Goal: Task Accomplishment & Management: Manage account settings

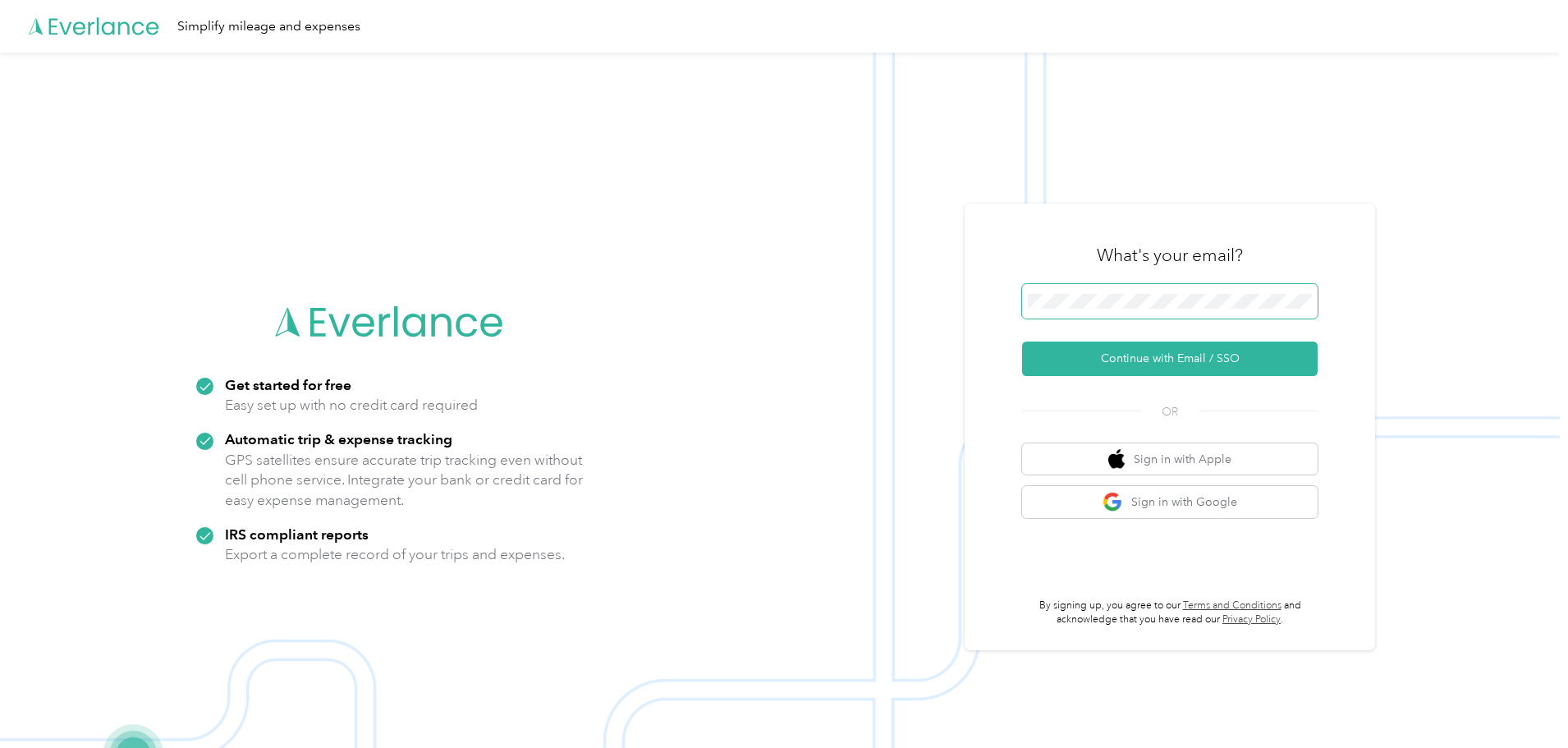
click at [1071, 309] on span at bounding box center [1169, 301] width 295 height 35
click at [1154, 353] on button "Continue with Email / SSO" at bounding box center [1169, 359] width 295 height 35
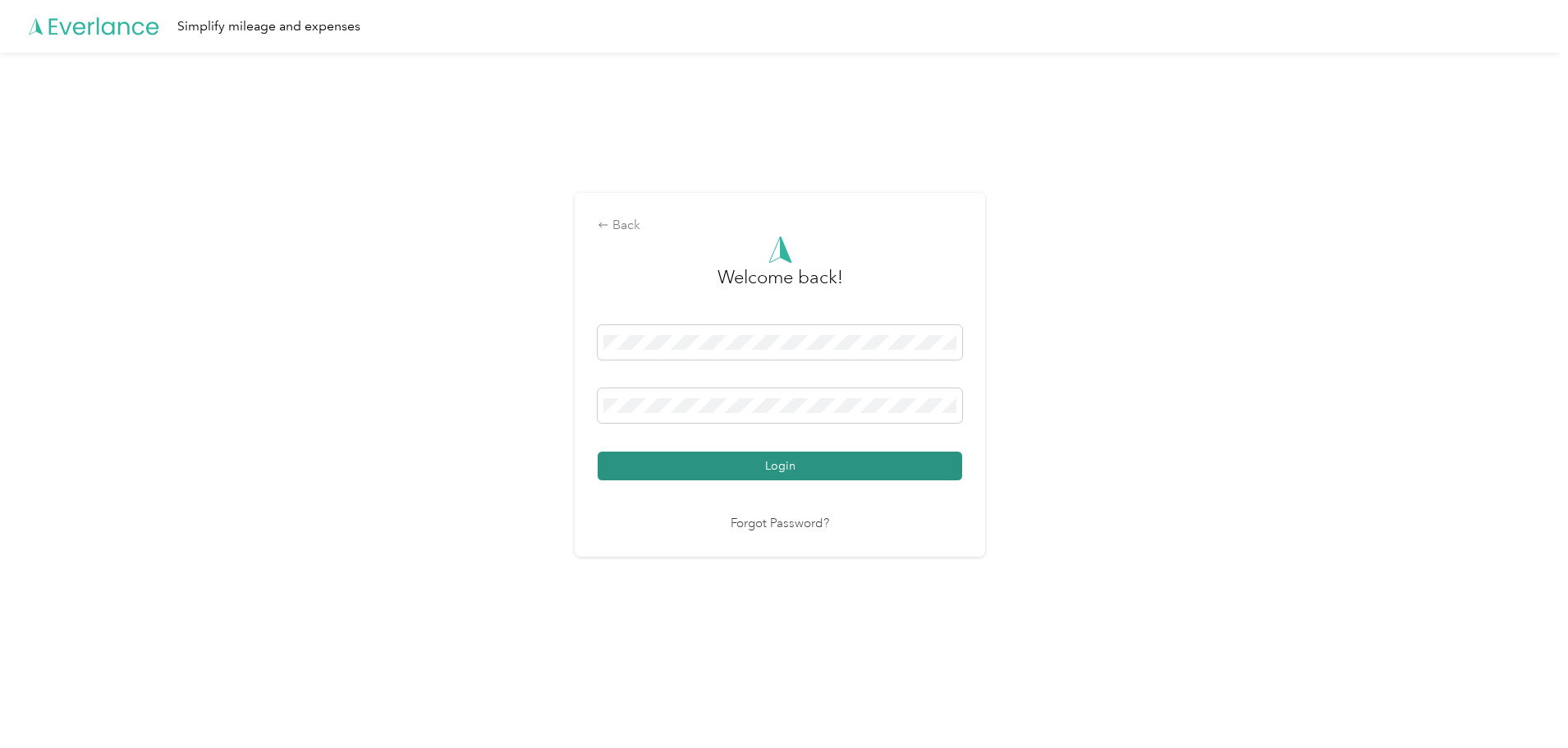
click at [781, 463] on button "Login" at bounding box center [780, 466] width 365 height 29
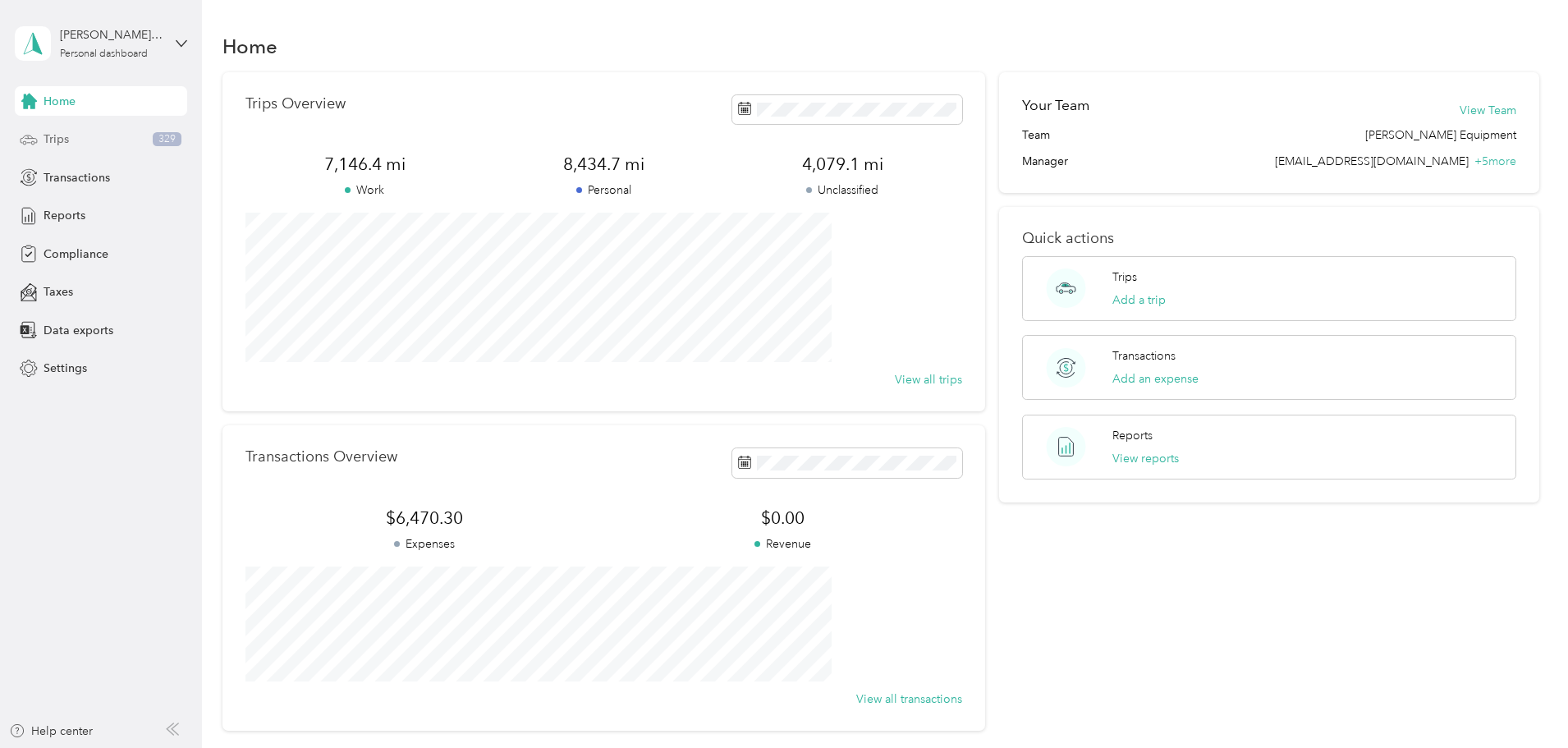
click at [59, 140] on span "Trips" at bounding box center [57, 139] width 26 height 17
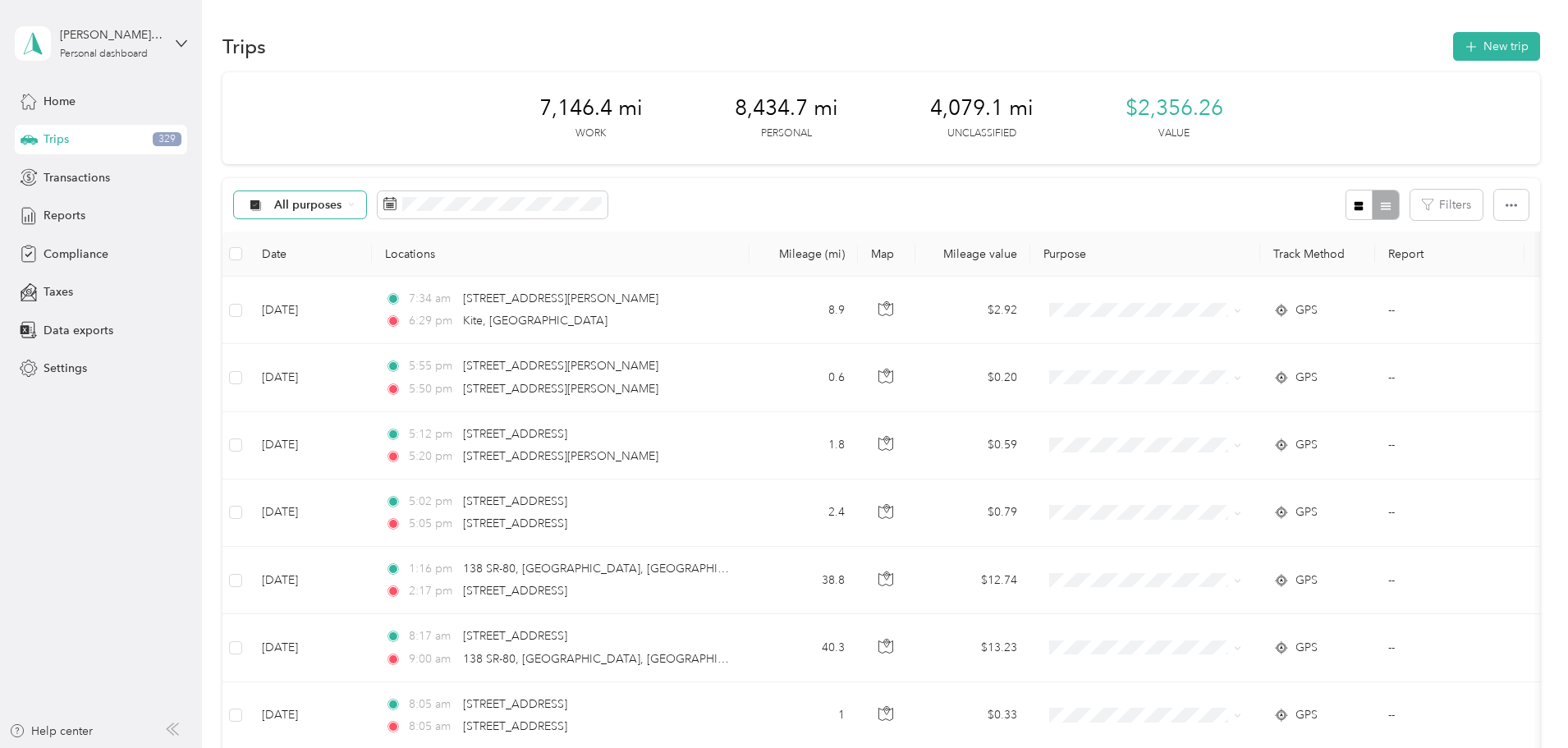
click at [342, 211] on span "All purposes" at bounding box center [308, 205] width 68 height 12
click at [418, 267] on span "Unclassified" at bounding box center [464, 262] width 159 height 17
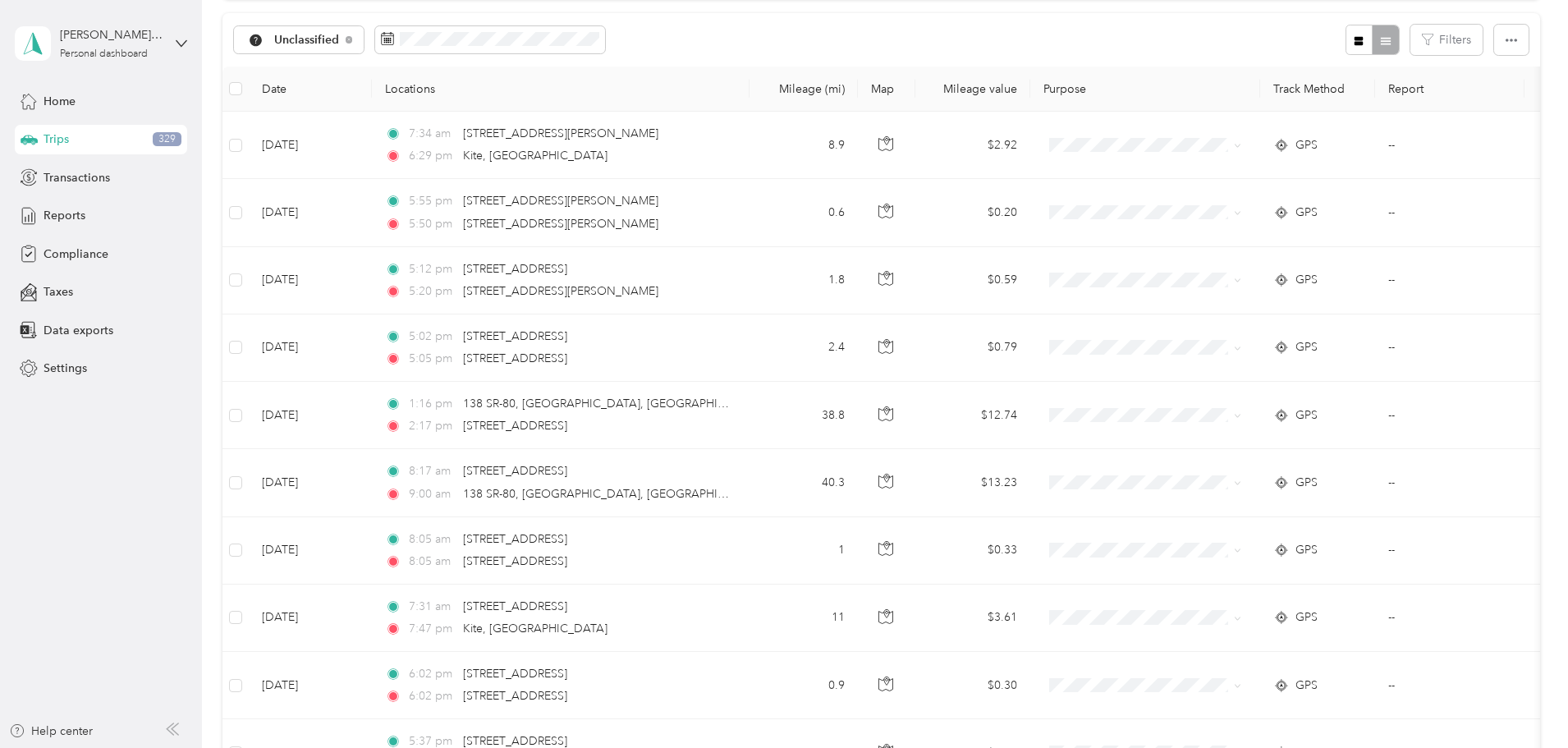
scroll to position [165, 0]
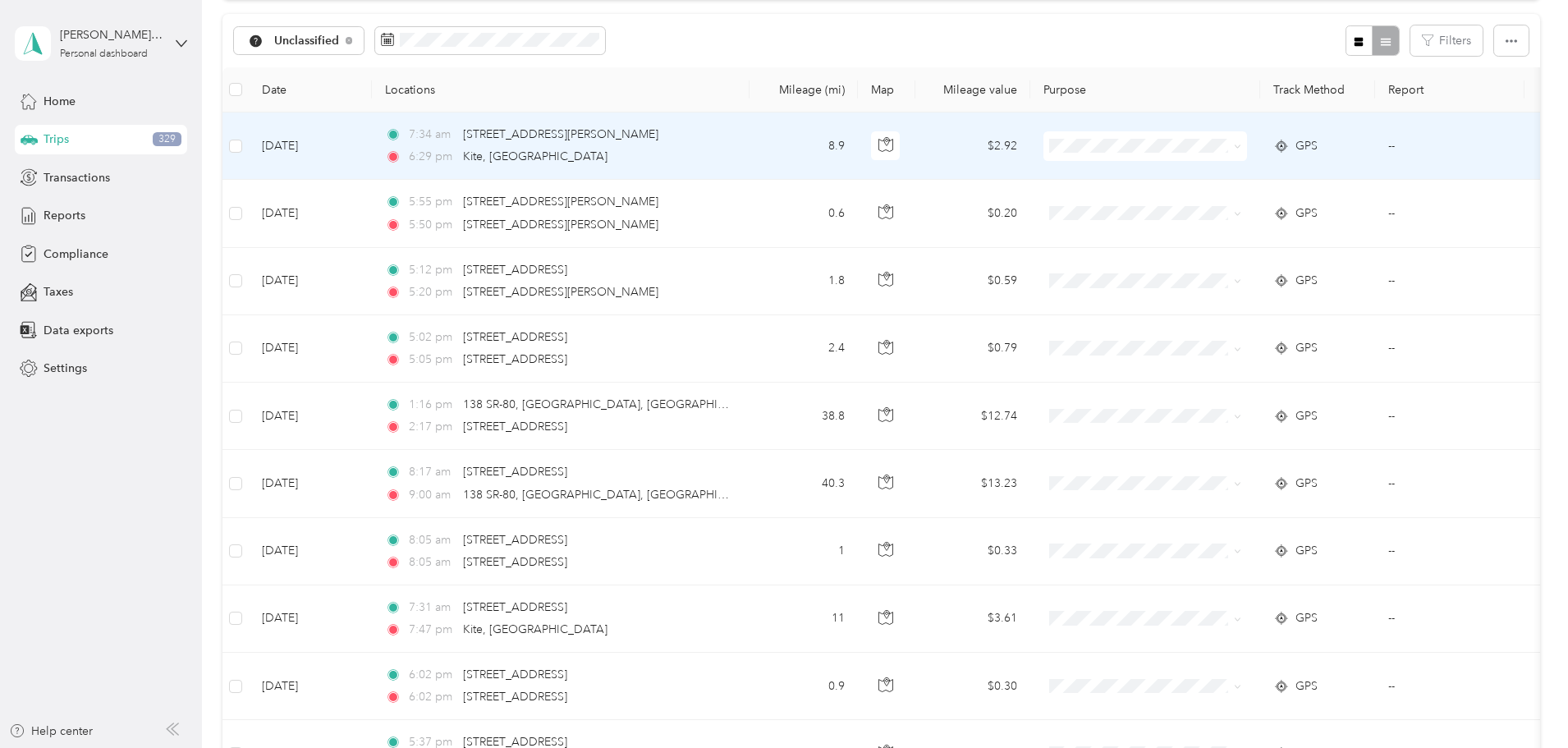
click at [1201, 199] on span "Personal" at bounding box center [1273, 201] width 159 height 17
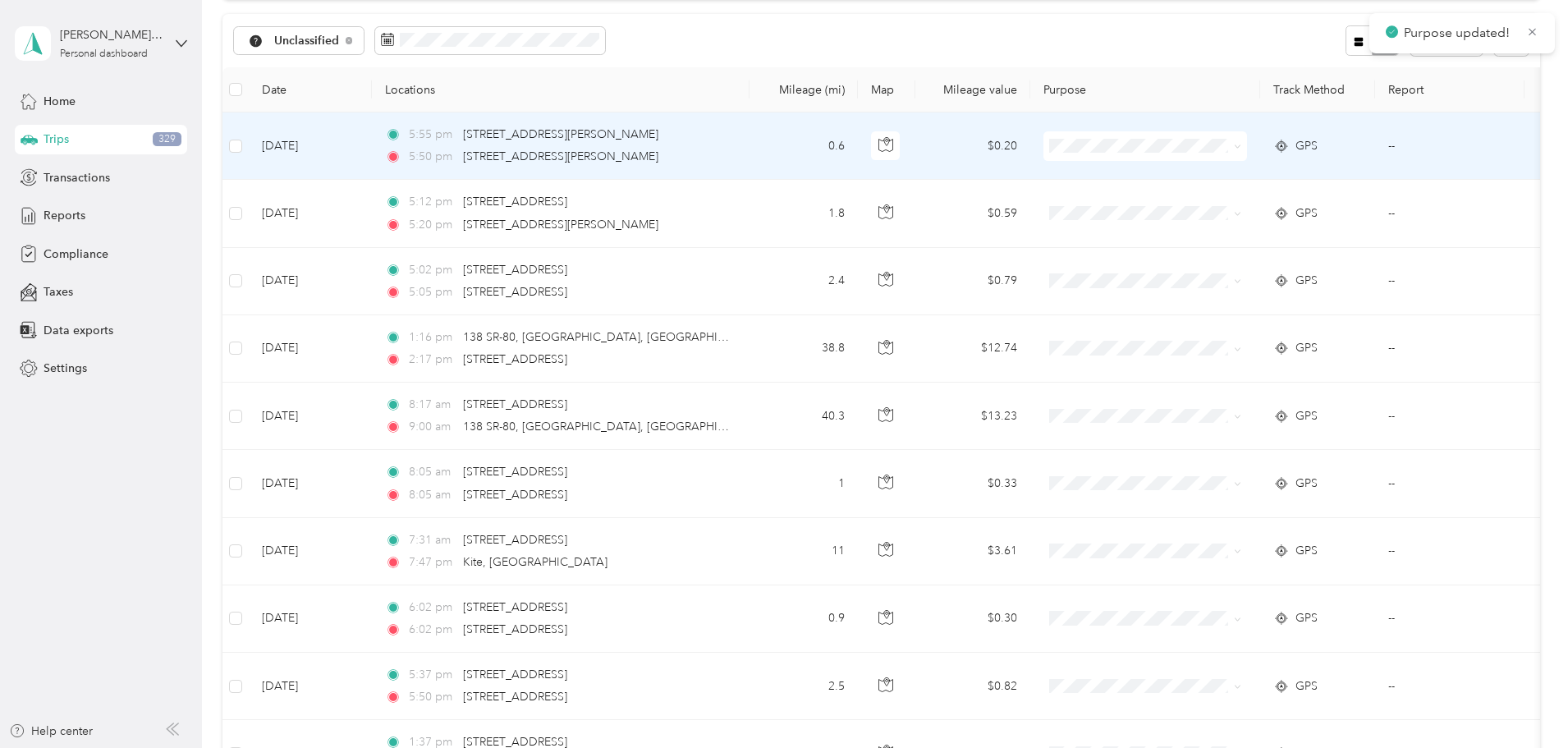
click at [1219, 198] on span "Personal" at bounding box center [1273, 205] width 159 height 17
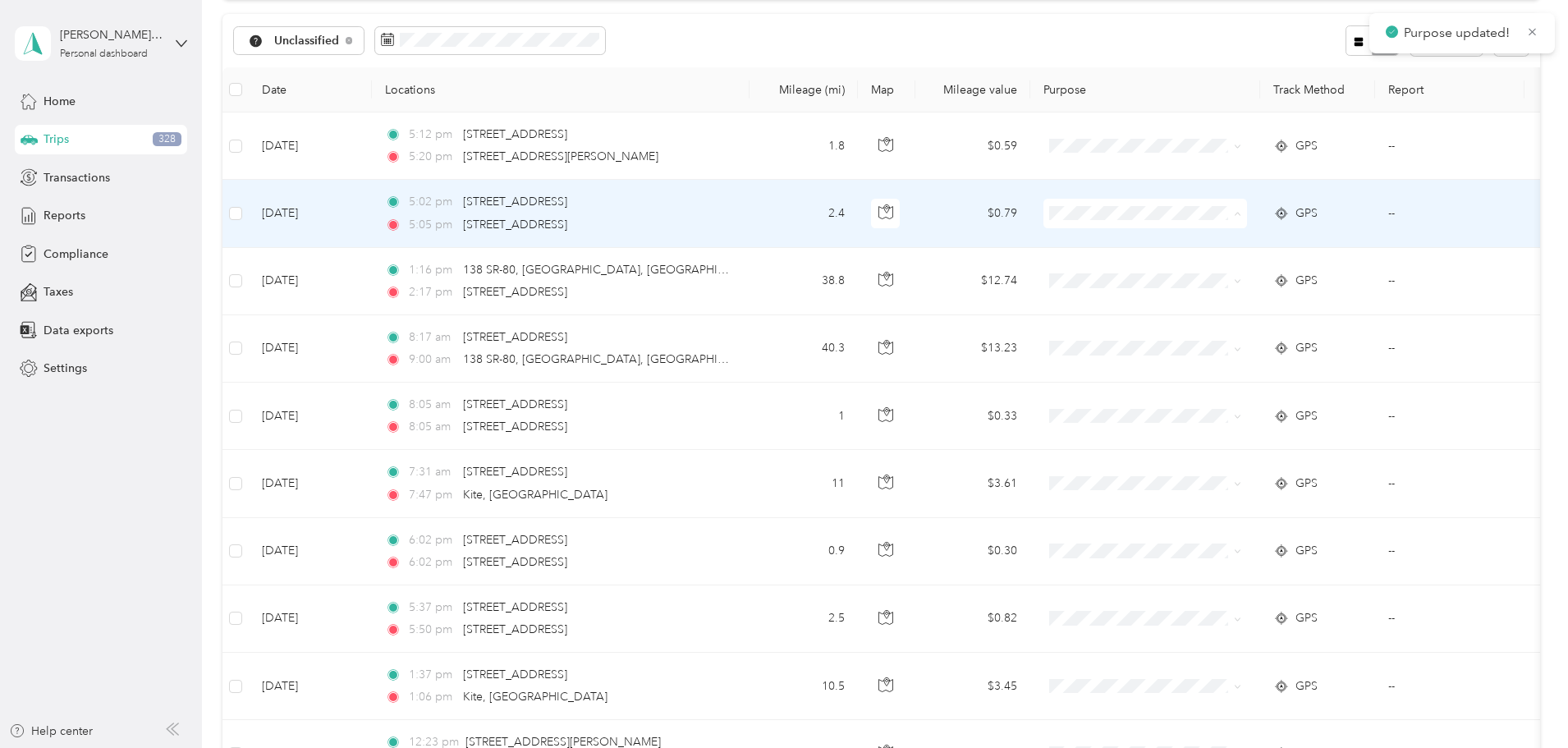
click at [1201, 272] on span "Personal" at bounding box center [1273, 272] width 159 height 17
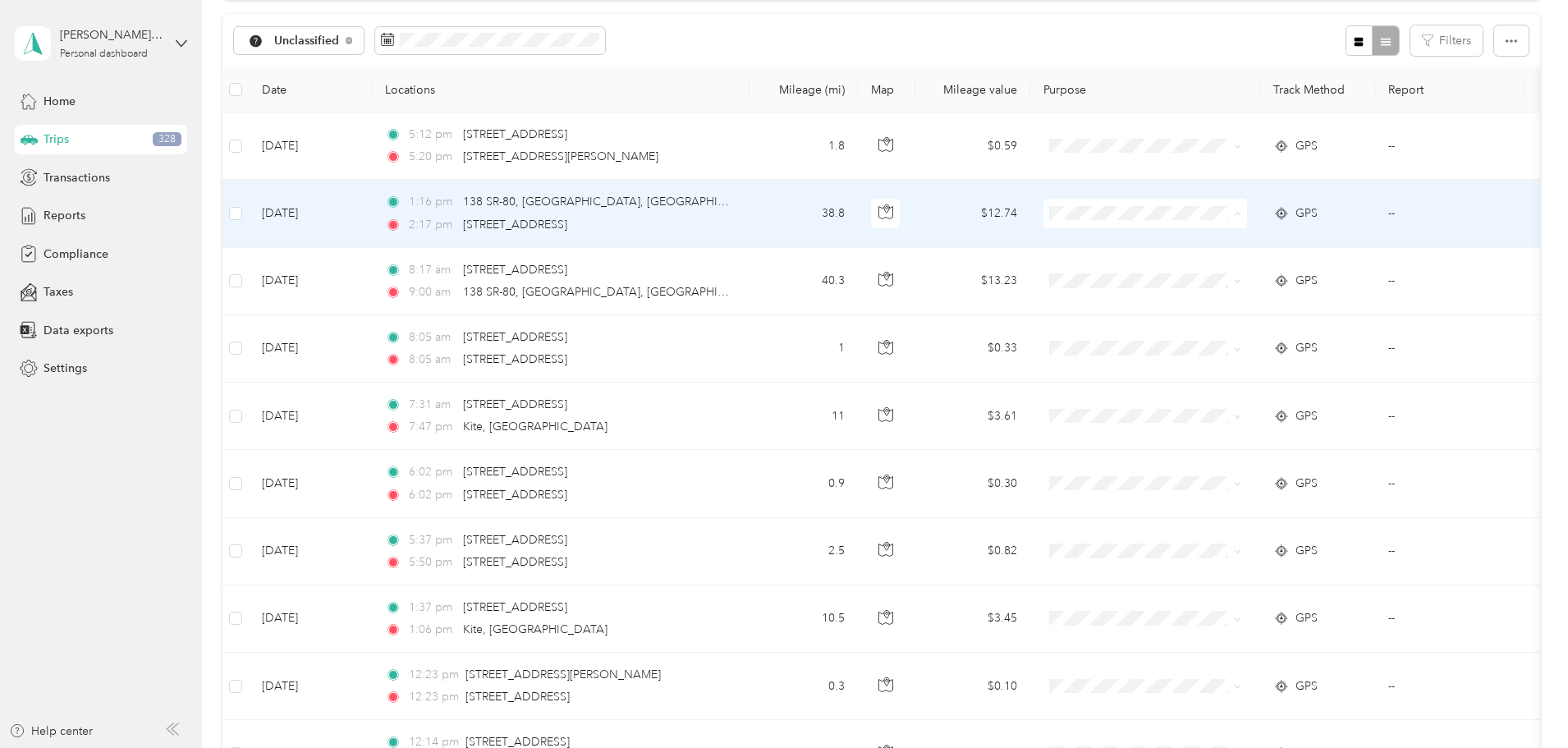
click at [1209, 238] on span "[PERSON_NAME] Equipment" at bounding box center [1273, 243] width 159 height 17
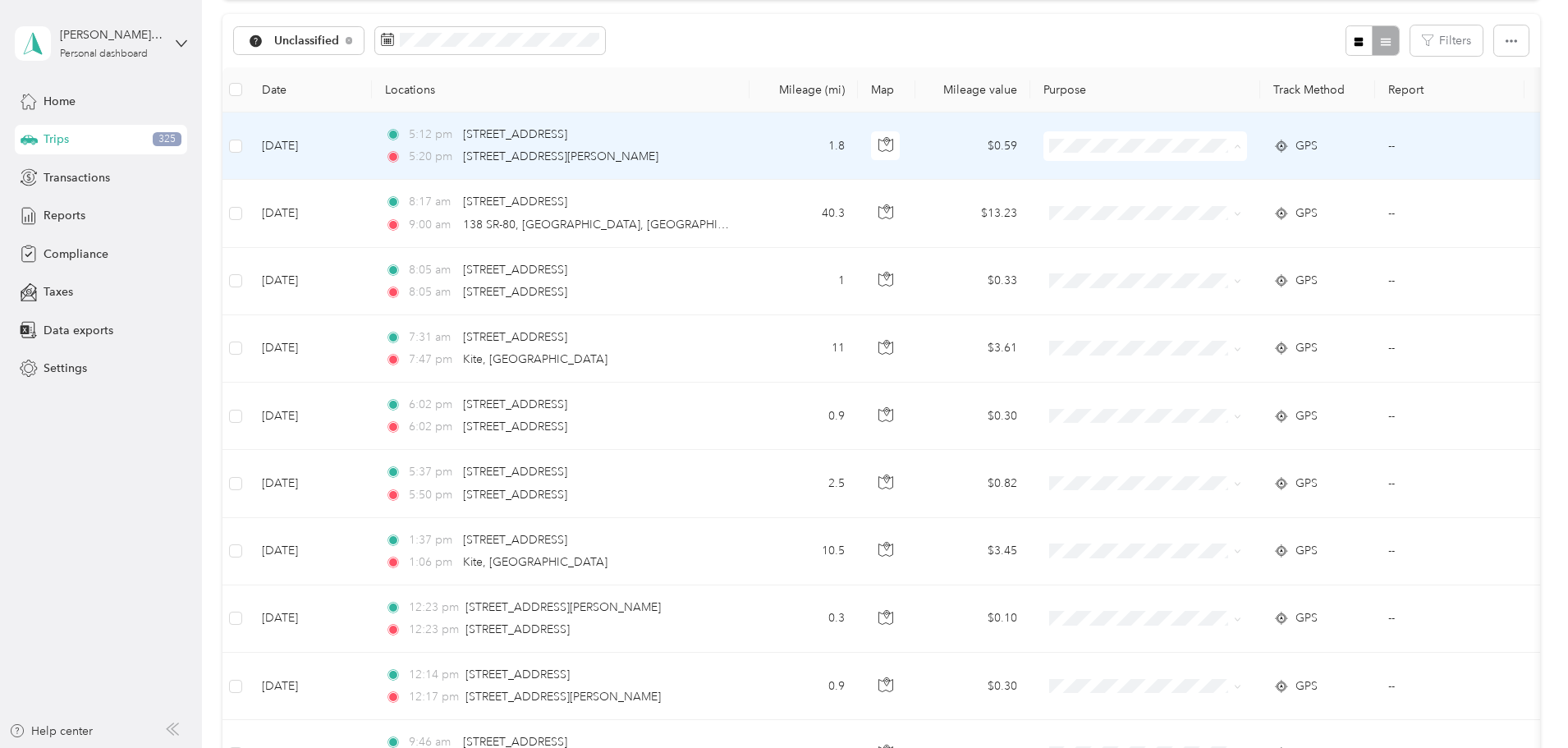
click at [1210, 197] on span "Personal" at bounding box center [1273, 205] width 159 height 17
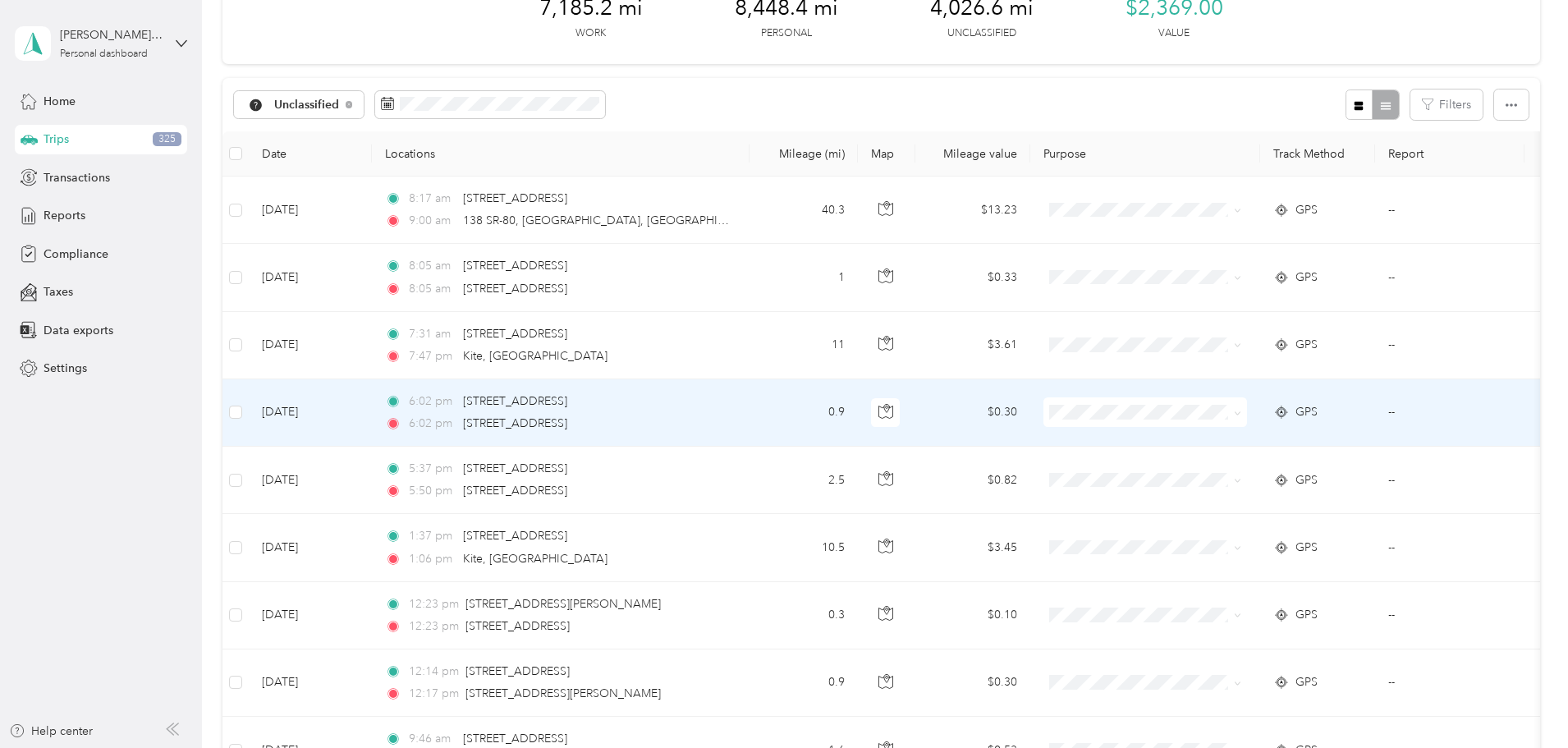
scroll to position [0, 0]
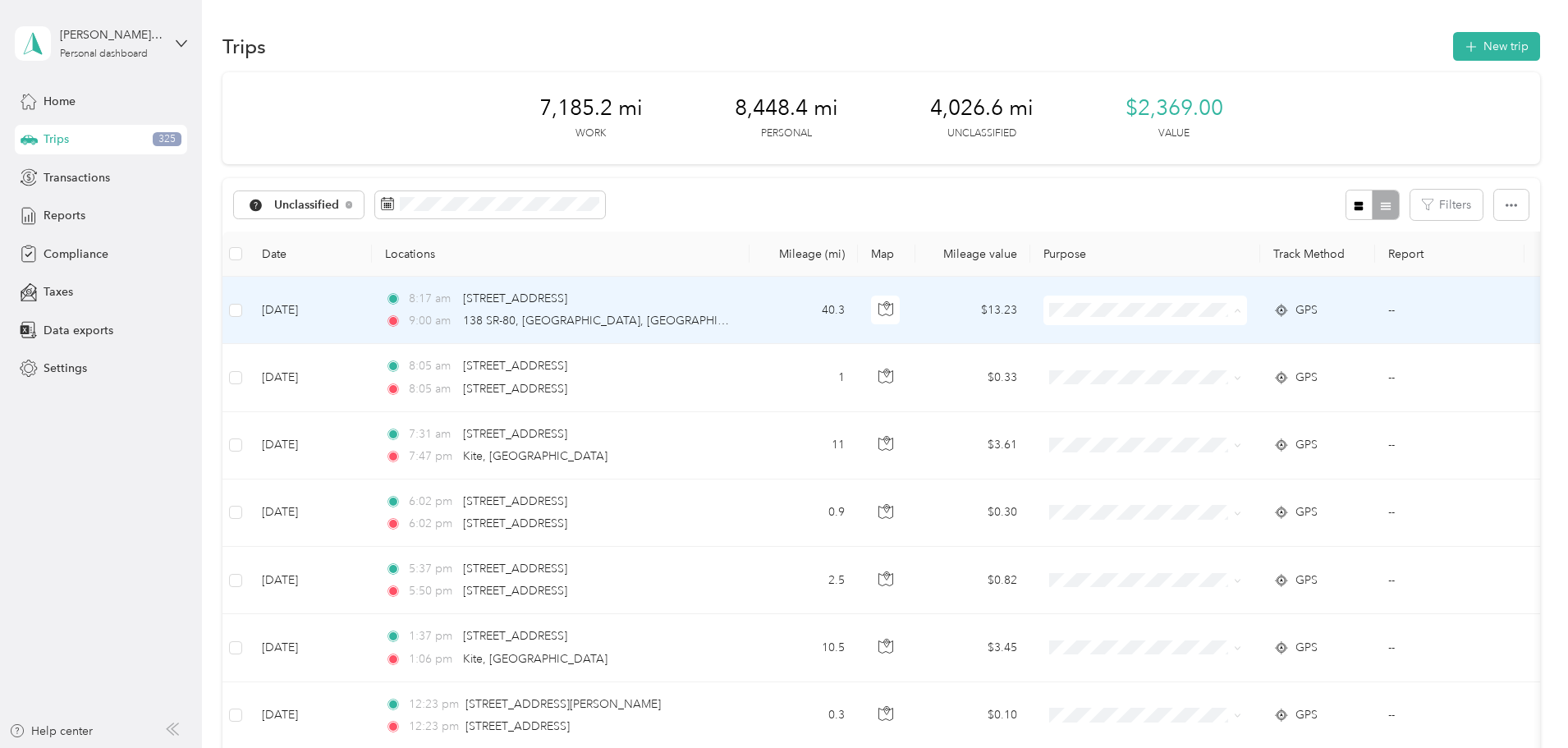
click at [1205, 338] on span "[PERSON_NAME] Equipment" at bounding box center [1273, 340] width 159 height 17
click at [1219, 369] on span "Personal" at bounding box center [1273, 368] width 159 height 17
click at [1213, 372] on span "Personal" at bounding box center [1273, 369] width 159 height 17
click at [1200, 369] on span "Personal" at bounding box center [1273, 369] width 159 height 17
click at [1208, 372] on li "Personal" at bounding box center [1258, 369] width 211 height 29
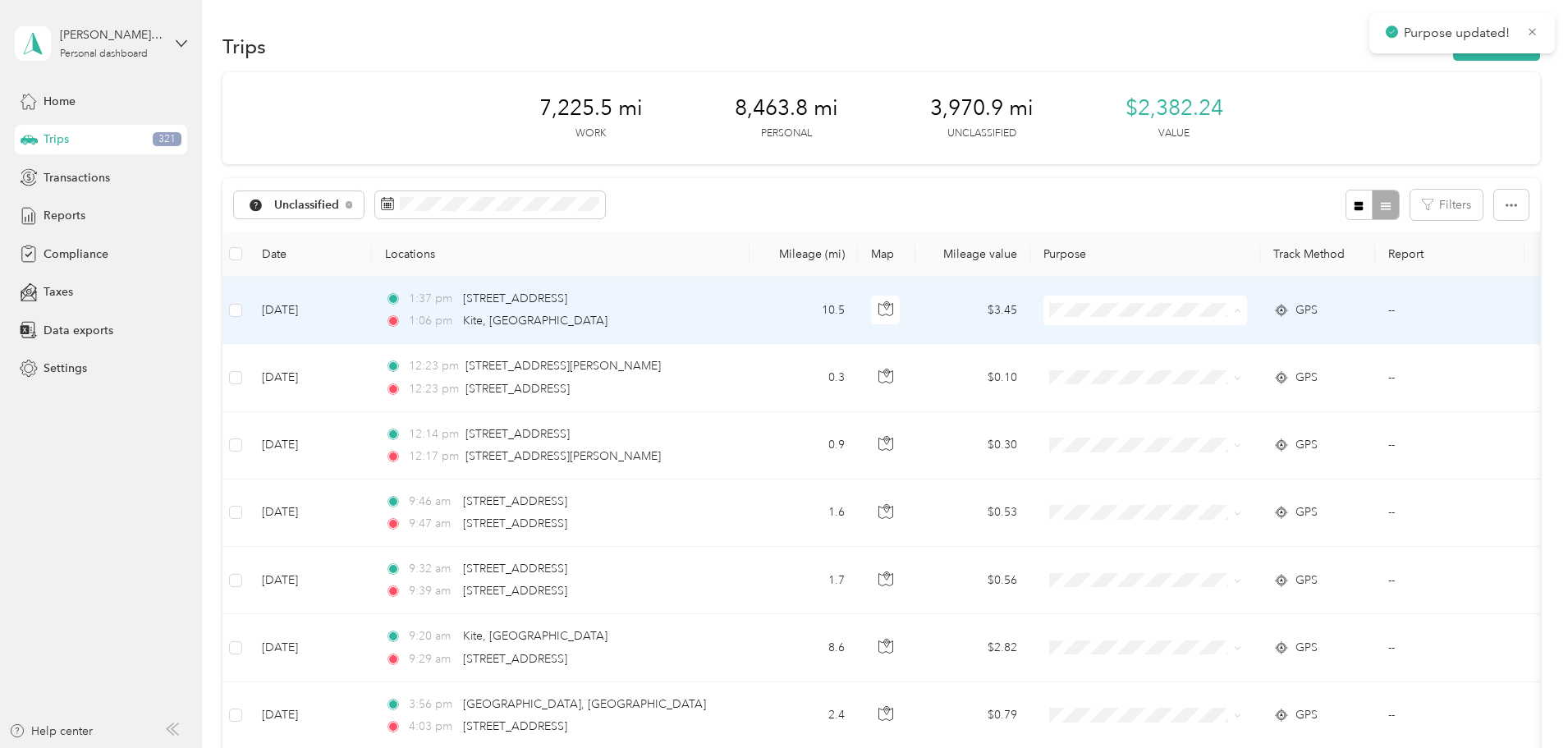
click at [1214, 374] on li "Personal" at bounding box center [1258, 369] width 211 height 29
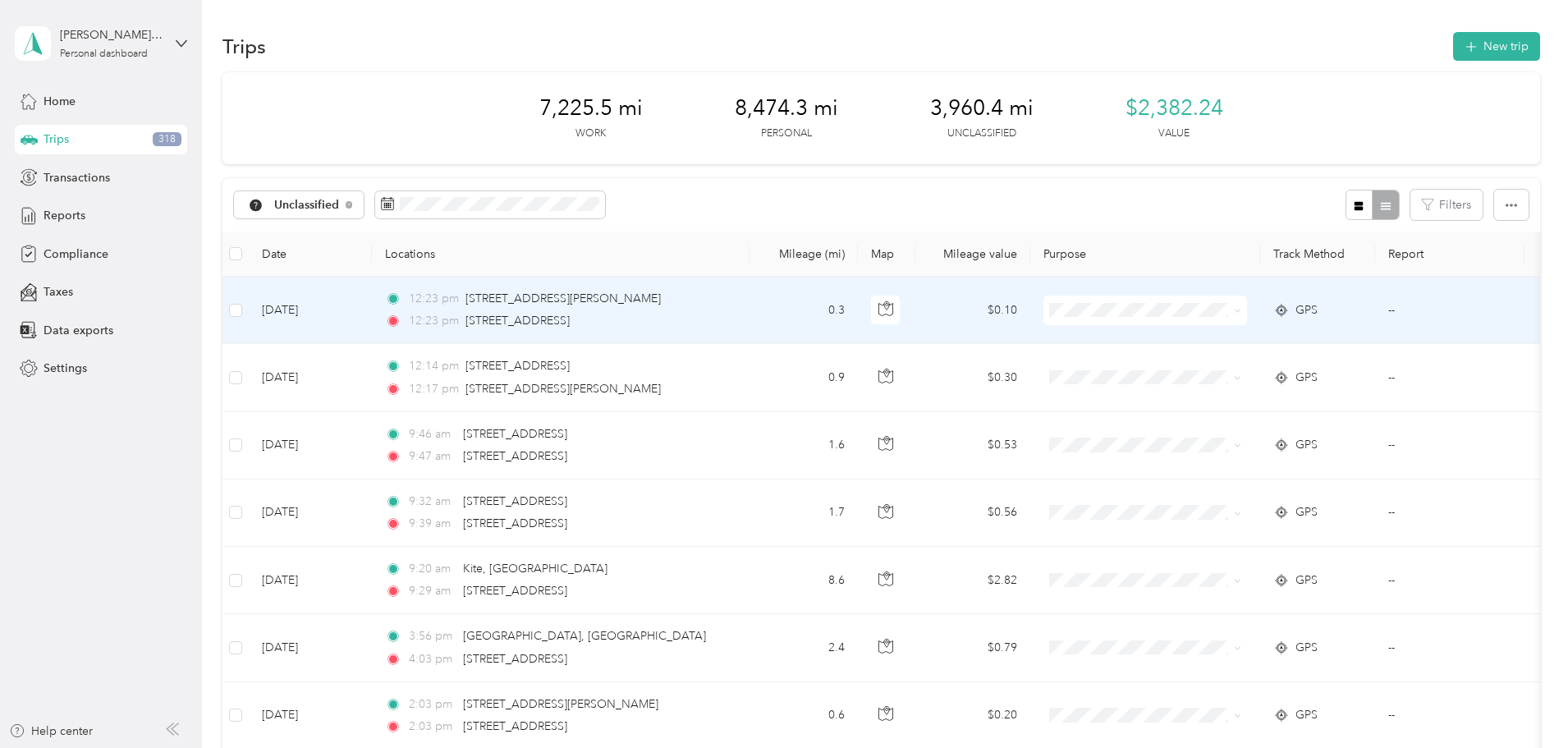
click at [1218, 367] on span "Personal" at bounding box center [1273, 364] width 159 height 17
click at [1205, 365] on span "Personal" at bounding box center [1273, 368] width 159 height 17
click at [1218, 370] on span "Personal" at bounding box center [1273, 369] width 159 height 17
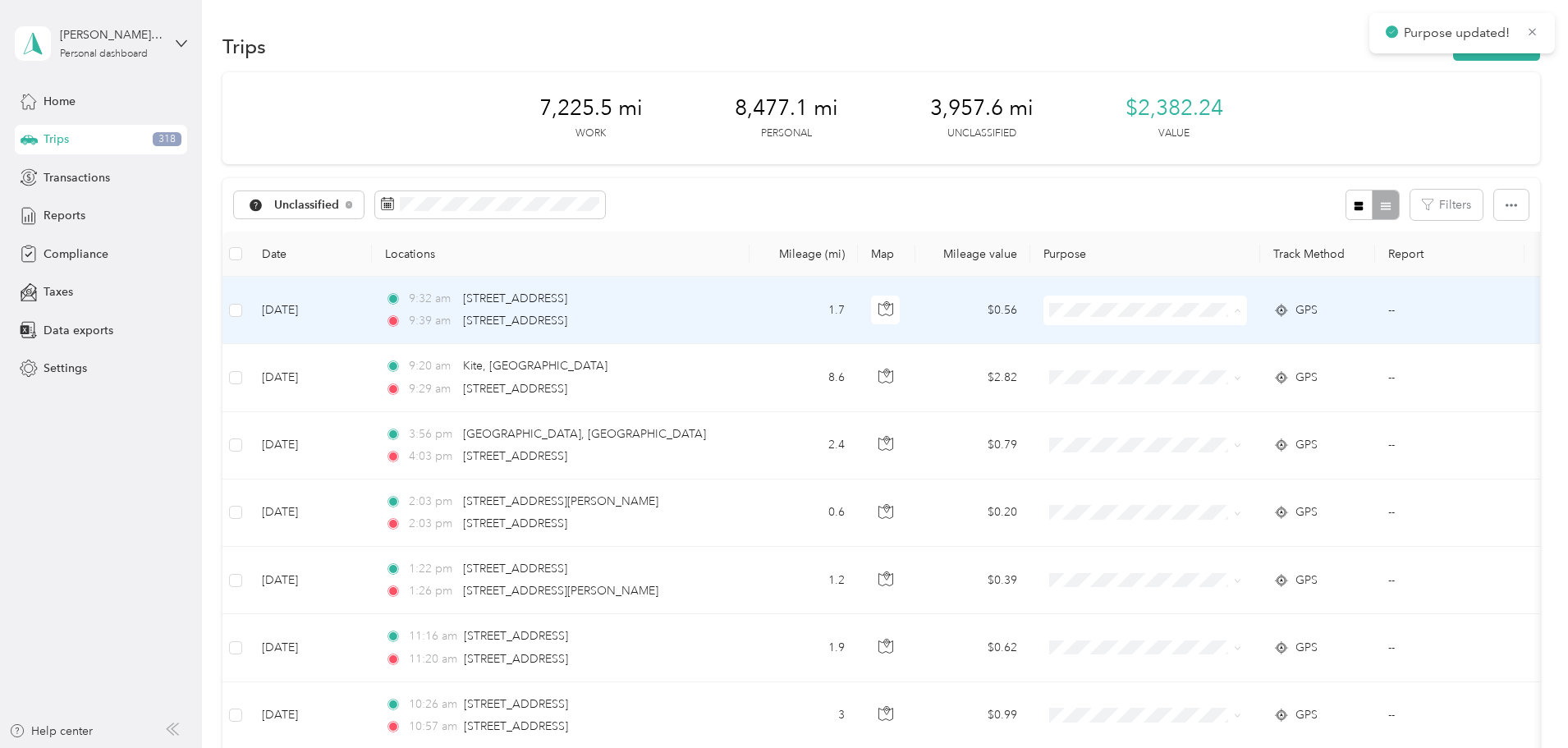
click at [1207, 363] on span "Personal" at bounding box center [1273, 369] width 159 height 17
click at [1200, 372] on li "Personal" at bounding box center [1258, 369] width 211 height 29
click at [1203, 366] on span "Personal" at bounding box center [1273, 369] width 159 height 17
click at [1207, 362] on span "Personal" at bounding box center [1273, 364] width 159 height 17
click at [1208, 365] on span "Personal" at bounding box center [1273, 369] width 159 height 17
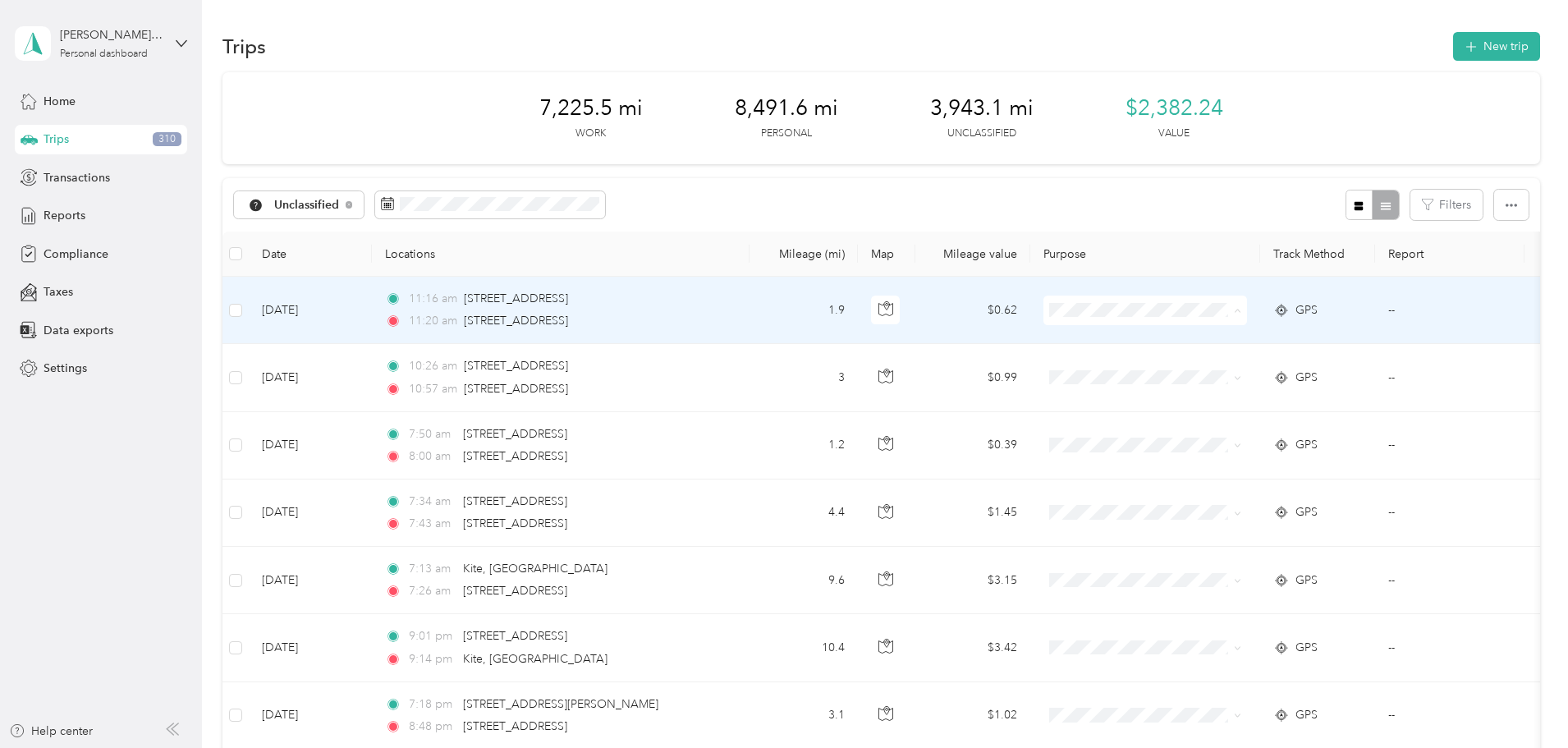
click at [1203, 375] on li "Personal" at bounding box center [1258, 369] width 211 height 29
click at [1205, 365] on span "Personal" at bounding box center [1273, 369] width 159 height 17
click at [1209, 367] on span "Personal" at bounding box center [1273, 369] width 159 height 17
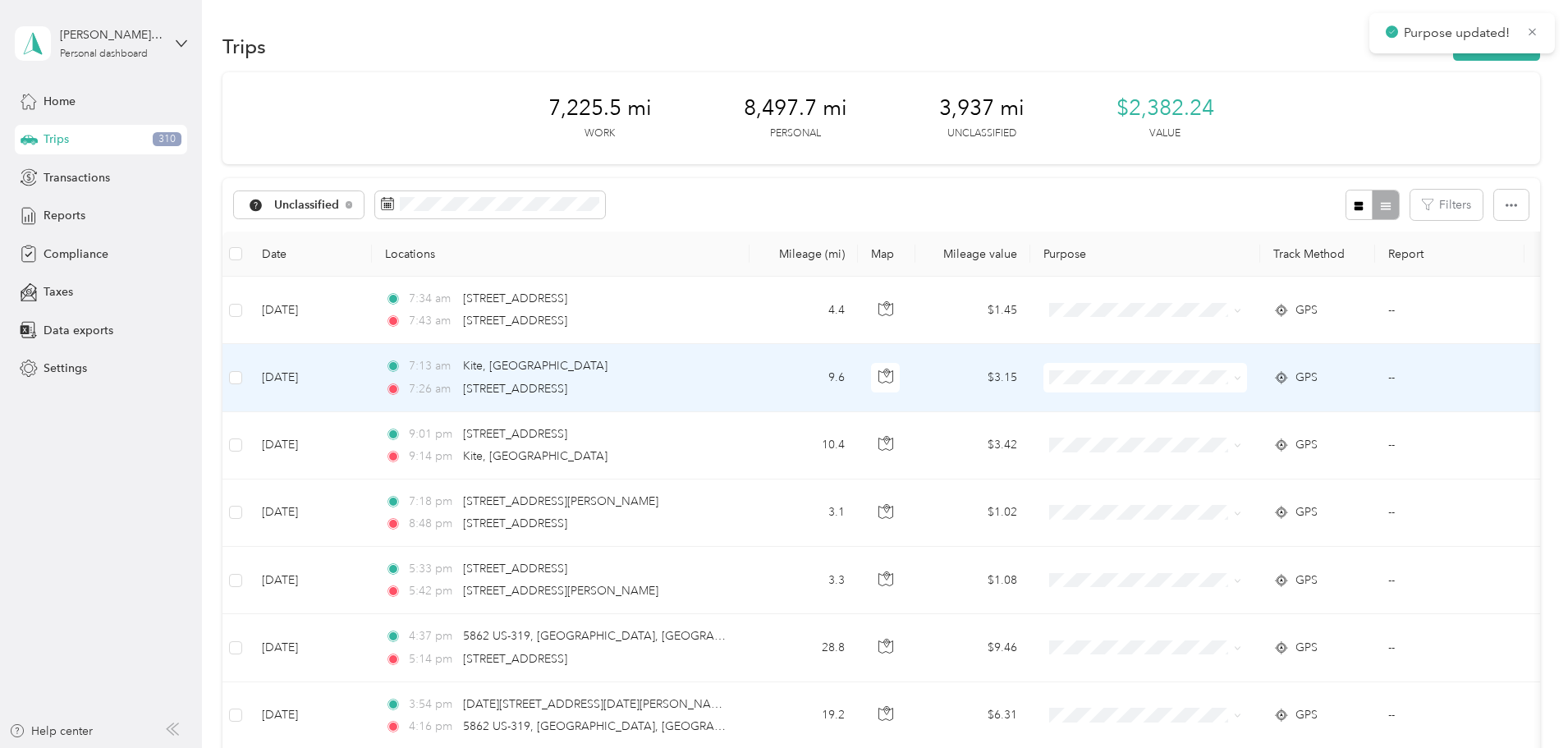
click at [1204, 365] on span at bounding box center [1144, 378] width 203 height 30
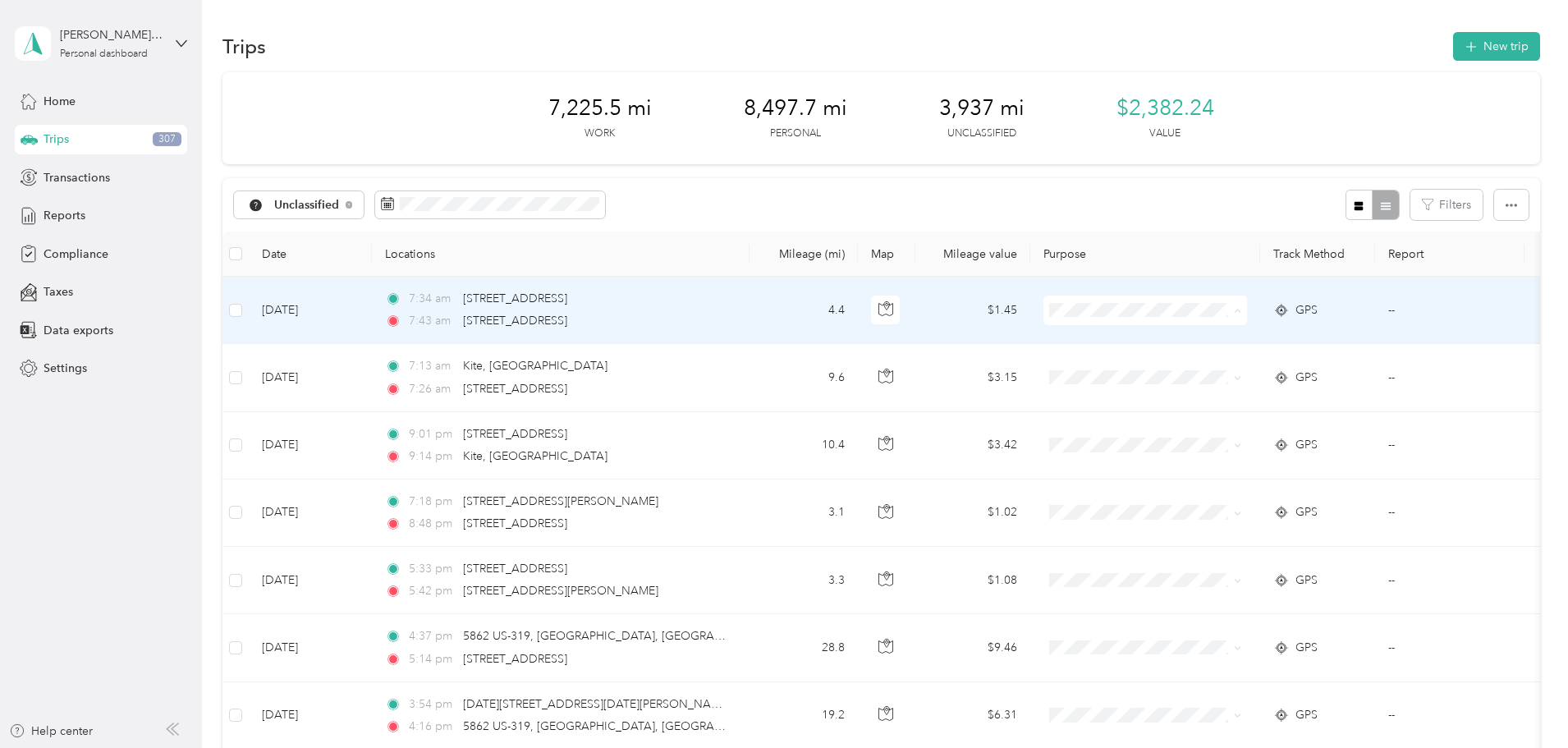
click at [1210, 369] on span "Personal" at bounding box center [1273, 369] width 159 height 17
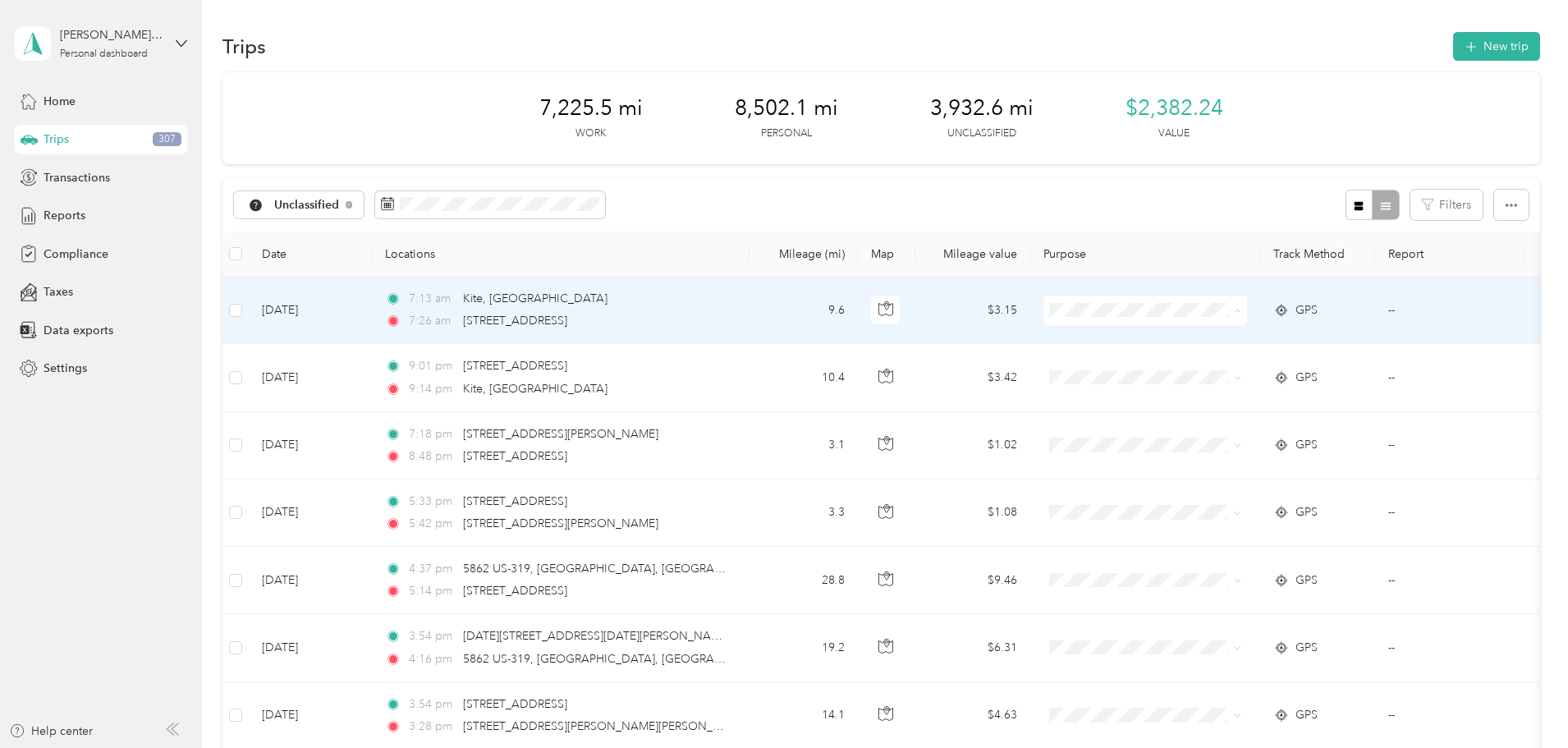
click at [1205, 363] on span "Personal" at bounding box center [1273, 369] width 159 height 17
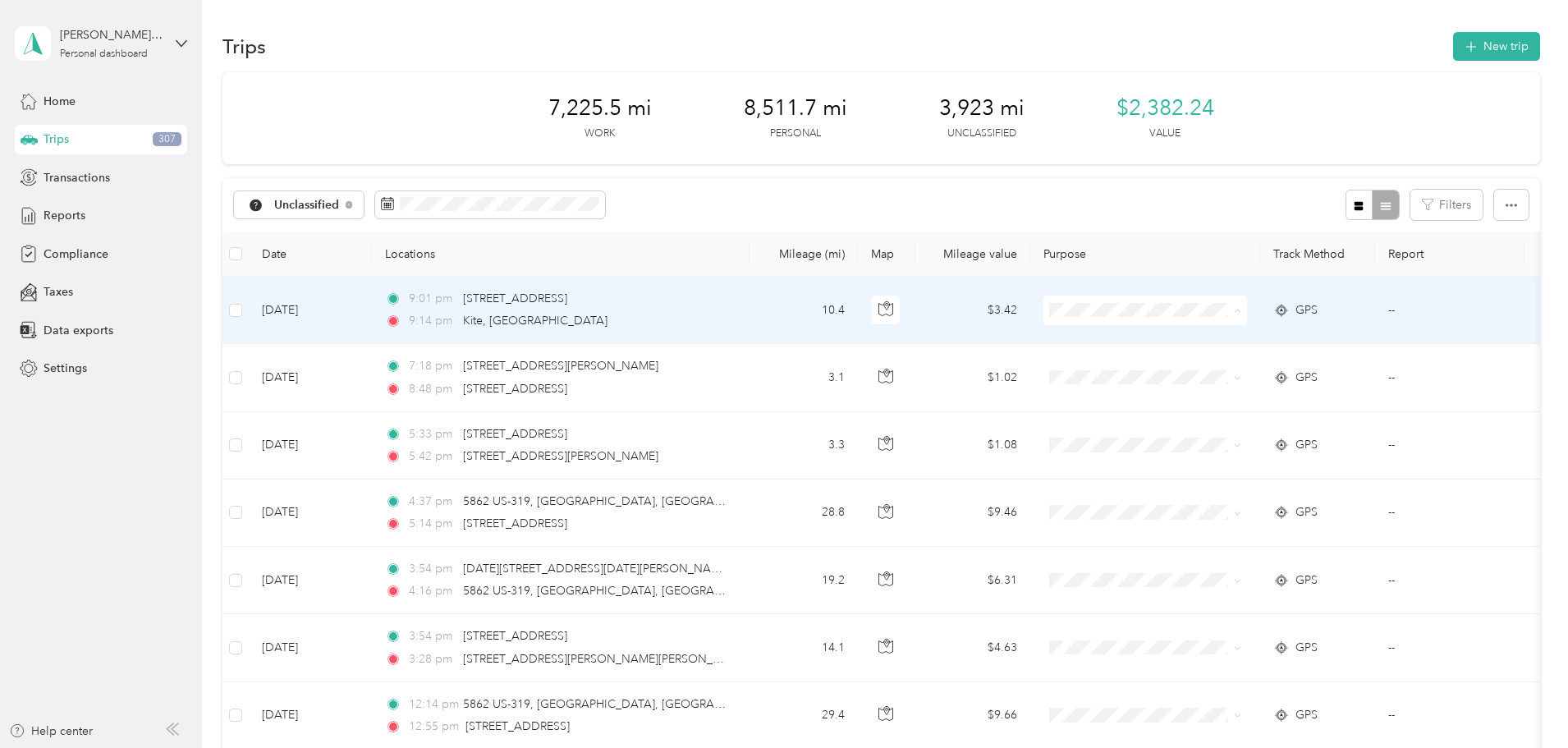
click at [1210, 360] on li "Personal" at bounding box center [1258, 369] width 211 height 29
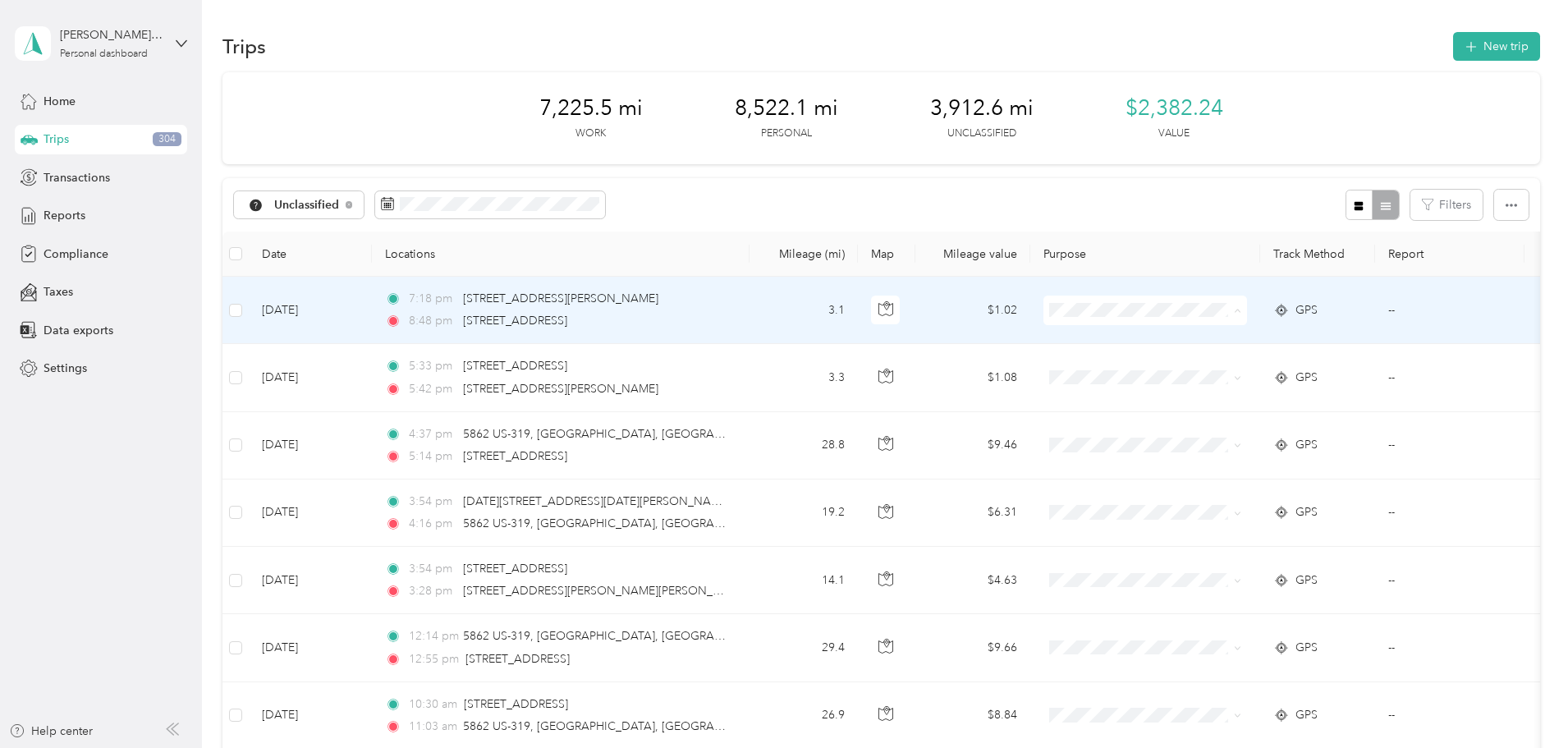
click at [1222, 363] on span "Personal" at bounding box center [1273, 369] width 159 height 17
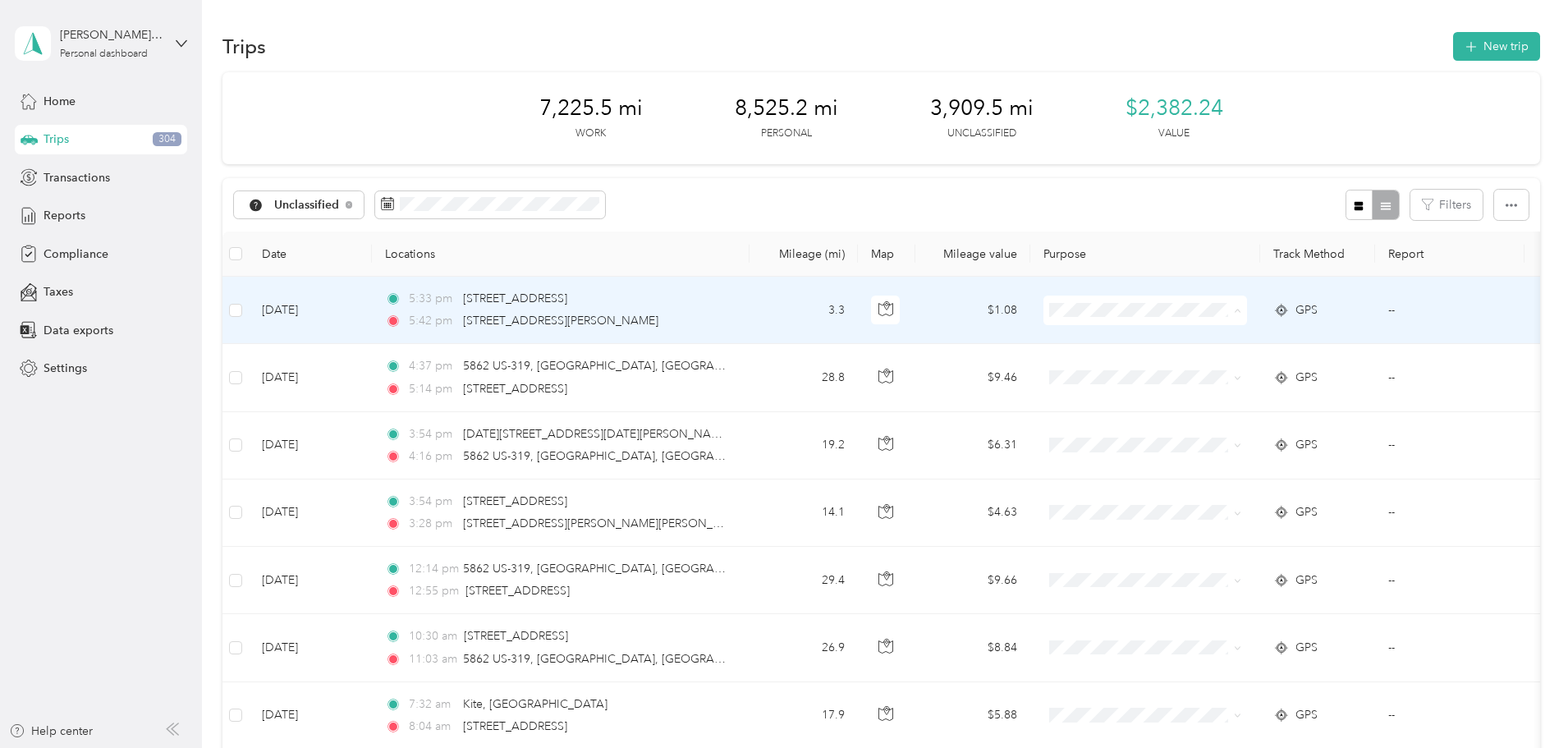
click at [1219, 371] on span "Personal" at bounding box center [1273, 369] width 159 height 17
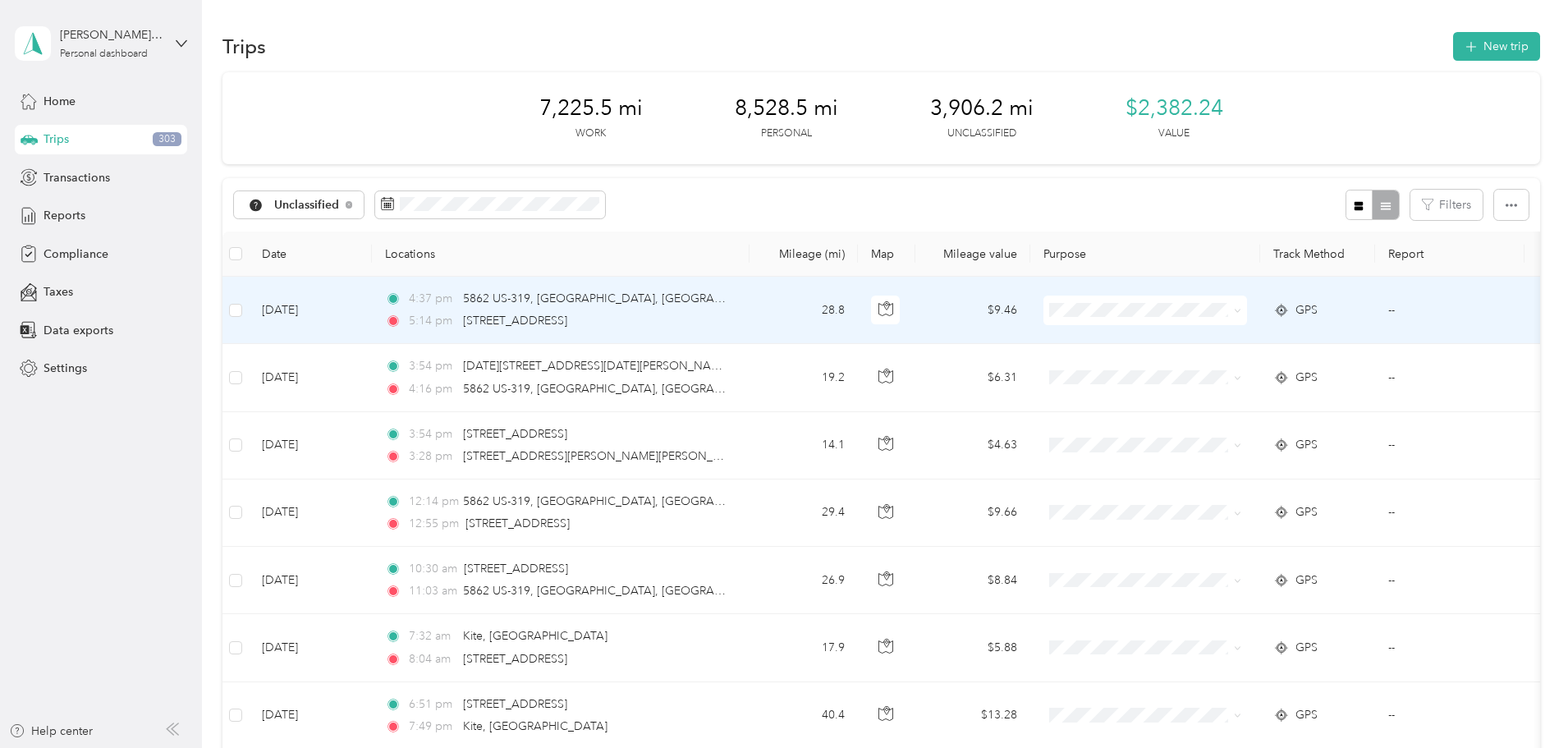
click at [1202, 336] on span "[PERSON_NAME] Equipment" at bounding box center [1273, 337] width 159 height 17
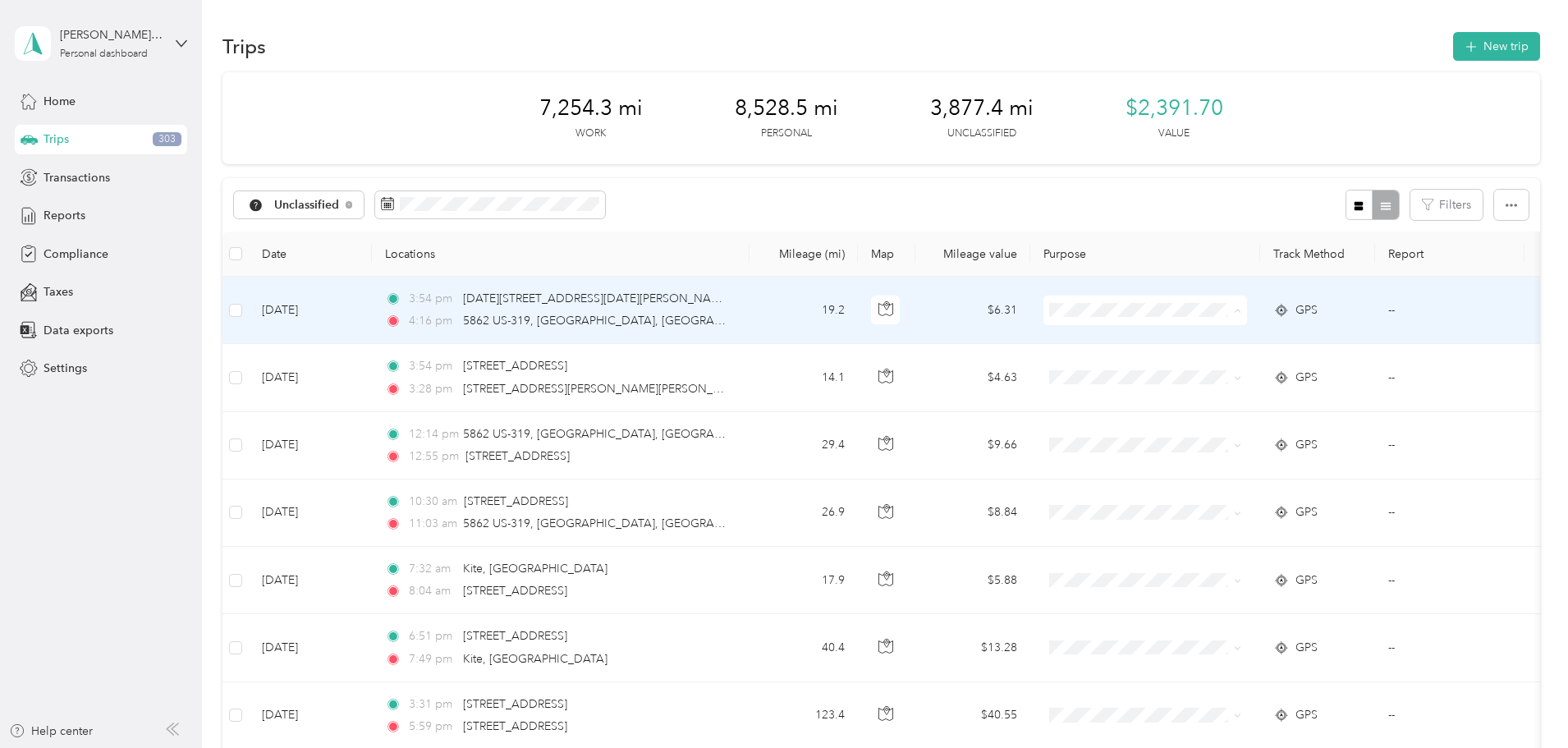
click at [1204, 337] on span "[PERSON_NAME] Equipment" at bounding box center [1273, 340] width 159 height 17
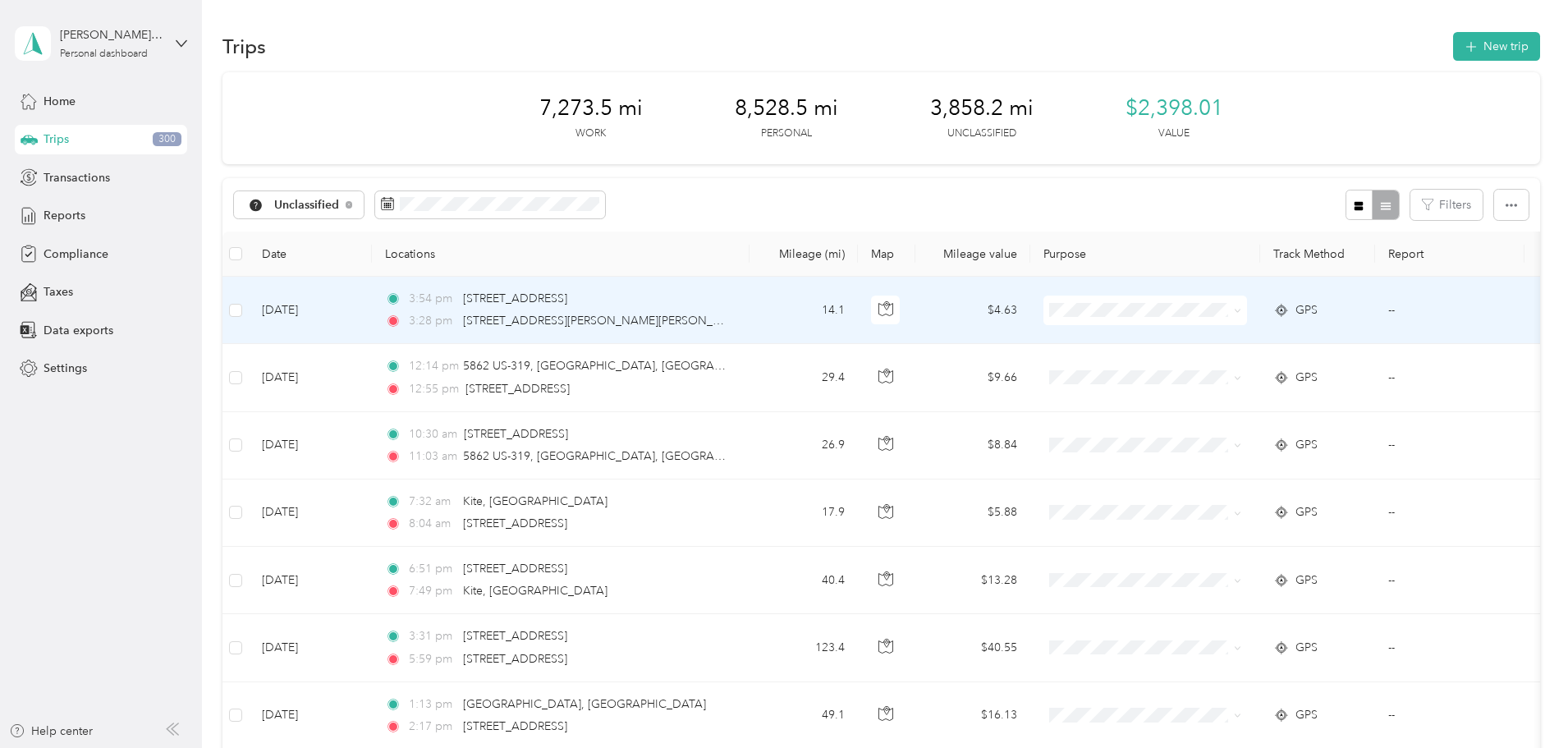
click at [1207, 366] on span "Personal" at bounding box center [1273, 368] width 159 height 17
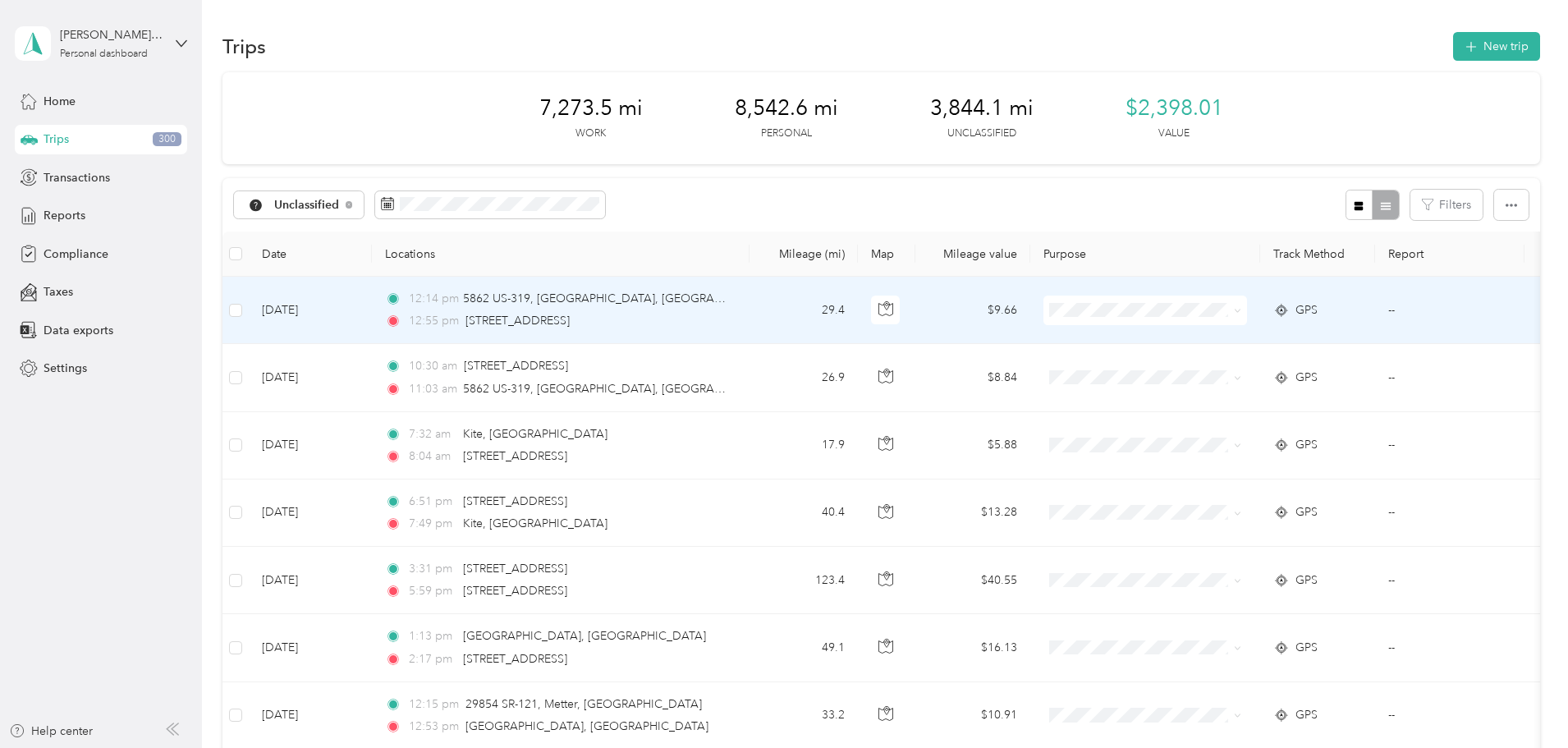
click at [1199, 348] on ol "[PERSON_NAME] Equipment Personal" at bounding box center [1258, 351] width 211 height 58
click at [1200, 343] on li "[PERSON_NAME] Equipment" at bounding box center [1258, 337] width 211 height 29
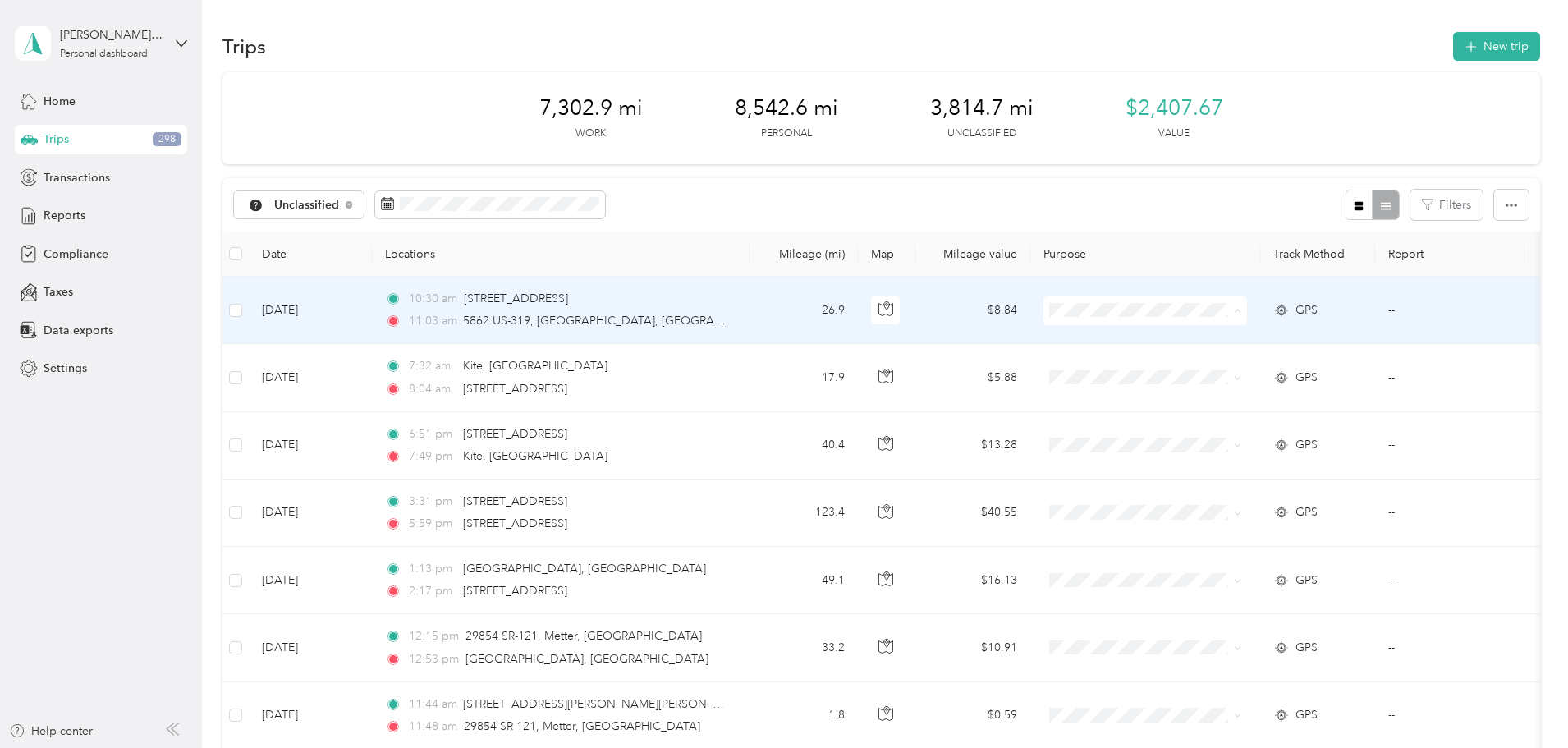
click at [1200, 337] on span "[PERSON_NAME] Equipment" at bounding box center [1273, 340] width 159 height 17
click at [1203, 362] on span "Personal" at bounding box center [1273, 369] width 159 height 17
click at [1202, 336] on span "[PERSON_NAME] Equipment" at bounding box center [1273, 337] width 159 height 17
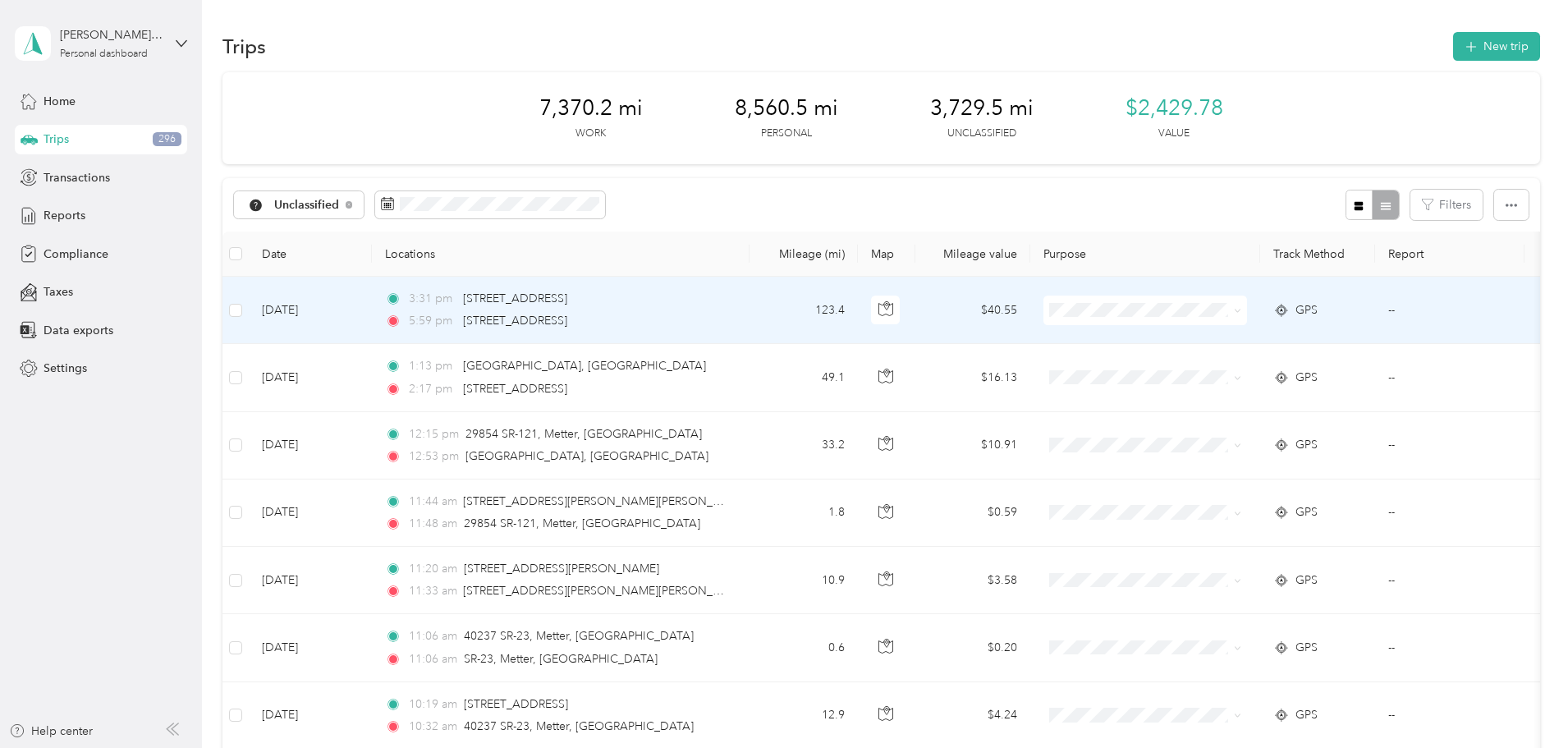
click at [1206, 337] on span "[PERSON_NAME] Equipment" at bounding box center [1273, 332] width 159 height 17
click at [1196, 337] on span "[PERSON_NAME] Equipment" at bounding box center [1273, 340] width 159 height 17
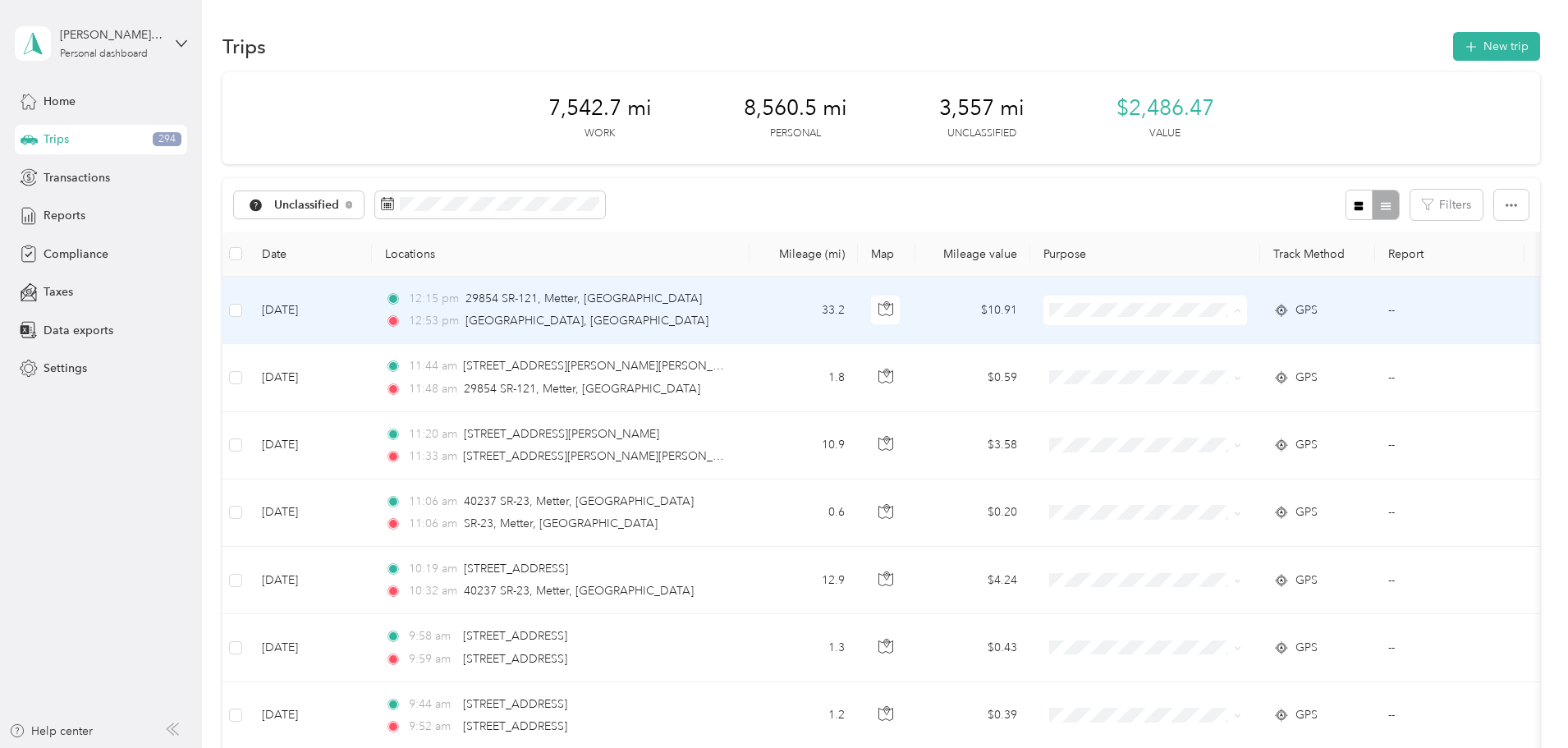
click at [1196, 343] on span "[PERSON_NAME] Equipment" at bounding box center [1273, 340] width 159 height 17
